Goal: Information Seeking & Learning: Learn about a topic

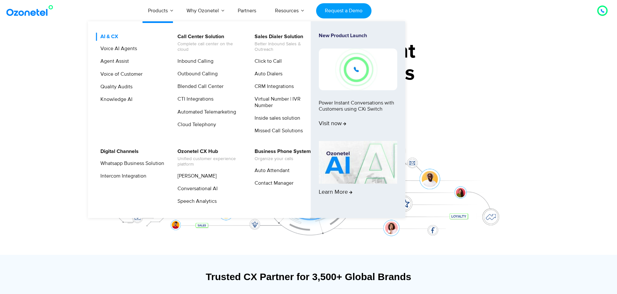
click at [111, 37] on link "AI & CX" at bounding box center [107, 37] width 23 height 8
click at [120, 50] on link "Voice AI Agents" at bounding box center [117, 49] width 42 height 8
